Goal: Information Seeking & Learning: Learn about a topic

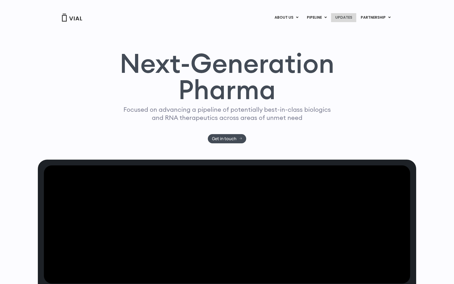
click at [343, 18] on link "UPDATES" at bounding box center [343, 17] width 25 height 9
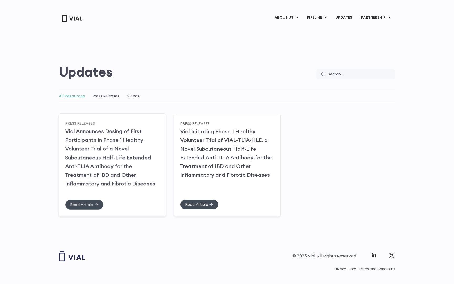
click at [101, 154] on link "Vial Announces Dosing of First Participants in Phase 1 Healthy Volunteer Trial …" at bounding box center [110, 157] width 90 height 59
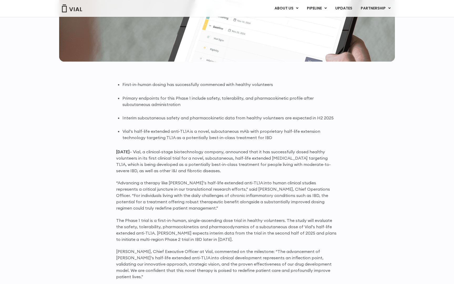
scroll to position [277, 0]
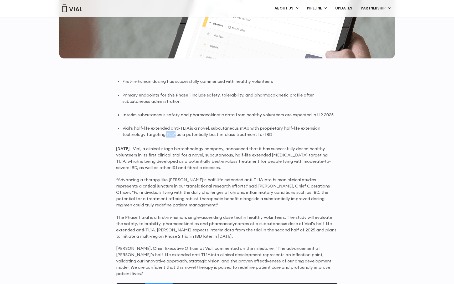
drag, startPoint x: 166, startPoint y: 133, endPoint x: 174, endPoint y: 133, distance: 7.9
click at [173, 133] on li "Vial’s half-life extended anti-TL1A is a novel, subcutaneous mAb with proprieta…" at bounding box center [229, 131] width 215 height 13
copy li "TL1A"
